Goal: Task Accomplishment & Management: Use online tool/utility

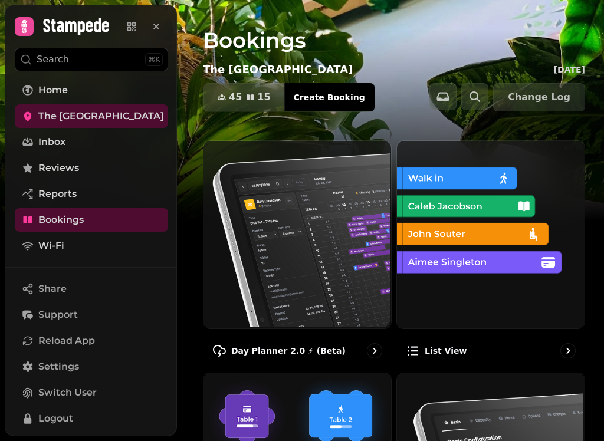
click at [321, 242] on img at bounding box center [295, 233] width 187 height 187
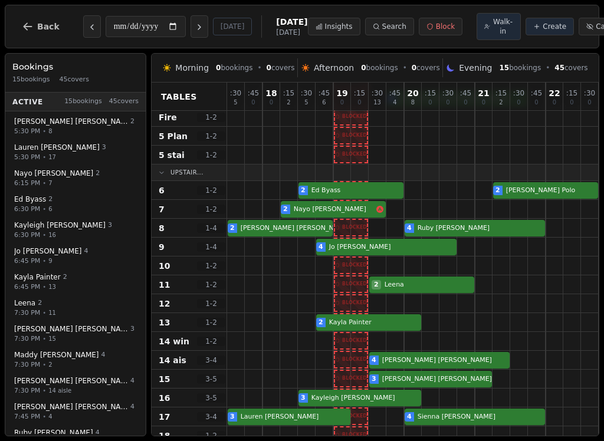
scroll to position [76, 0]
